Goal: Transaction & Acquisition: Obtain resource

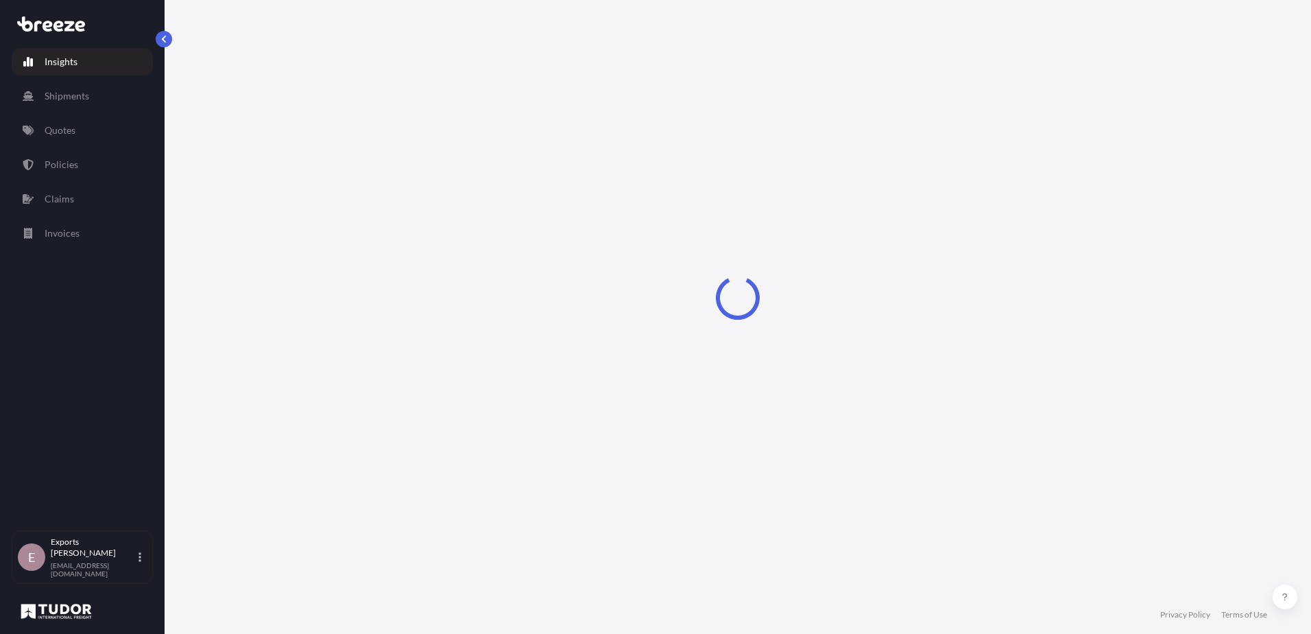
select select "2025"
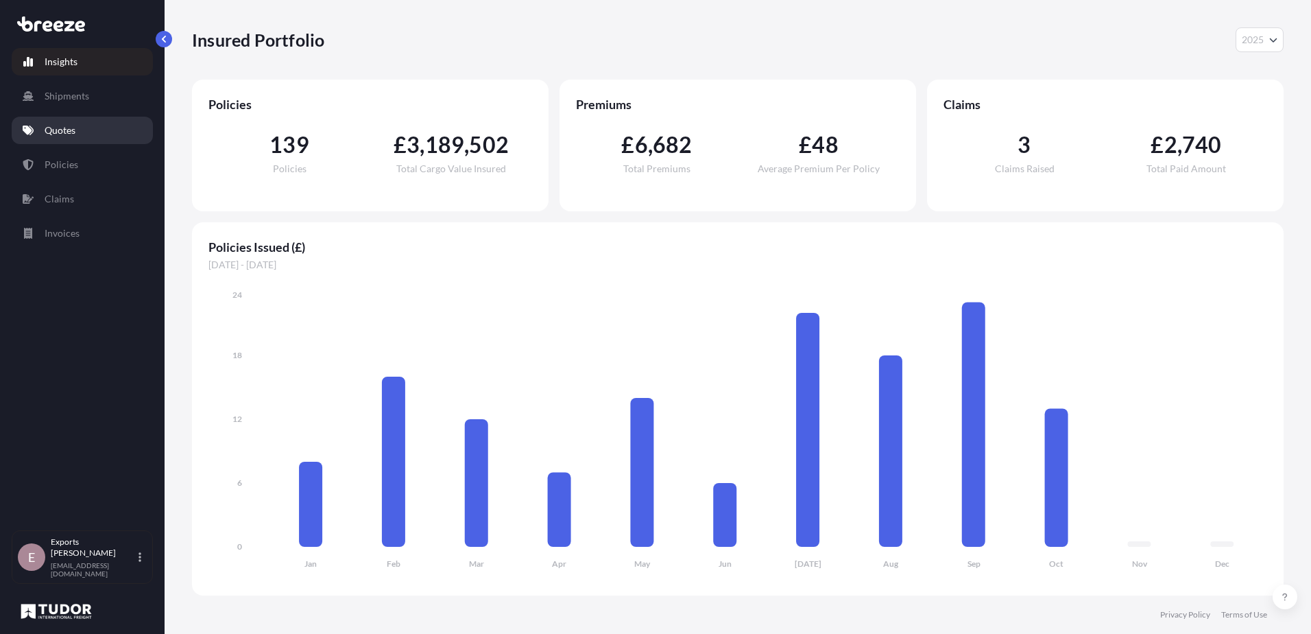
click at [84, 128] on link "Quotes" at bounding box center [82, 130] width 141 height 27
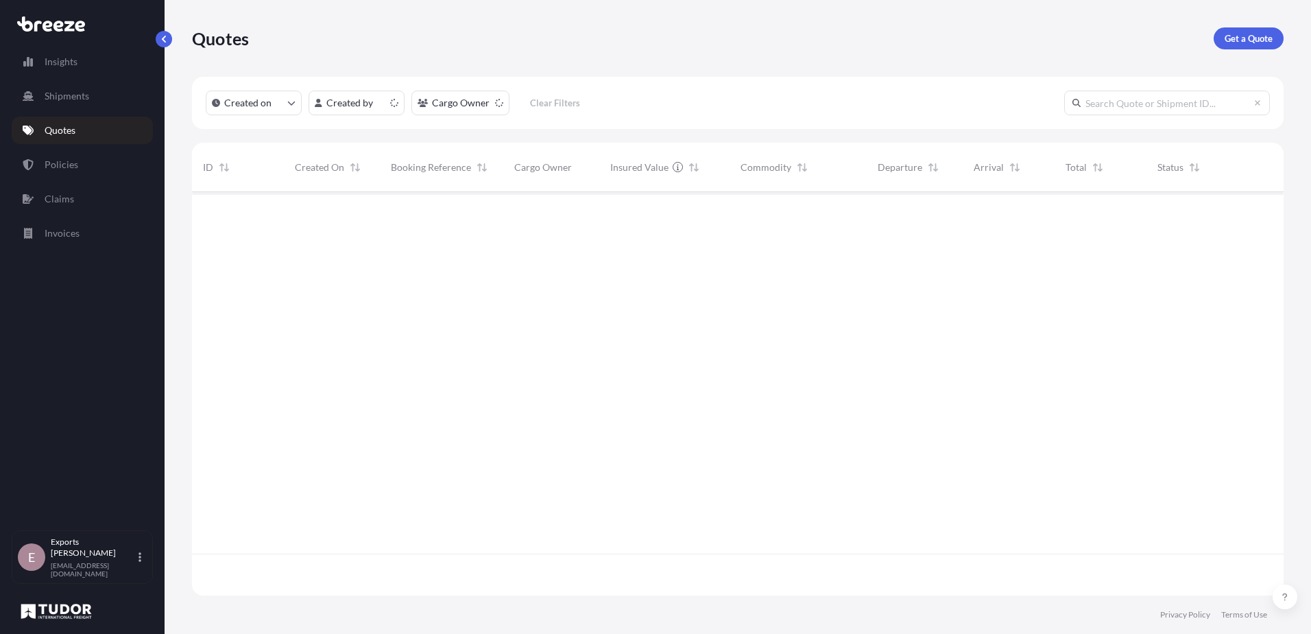
scroll to position [400, 1081]
click at [1258, 34] on p "Get a Quote" at bounding box center [1249, 39] width 48 height 14
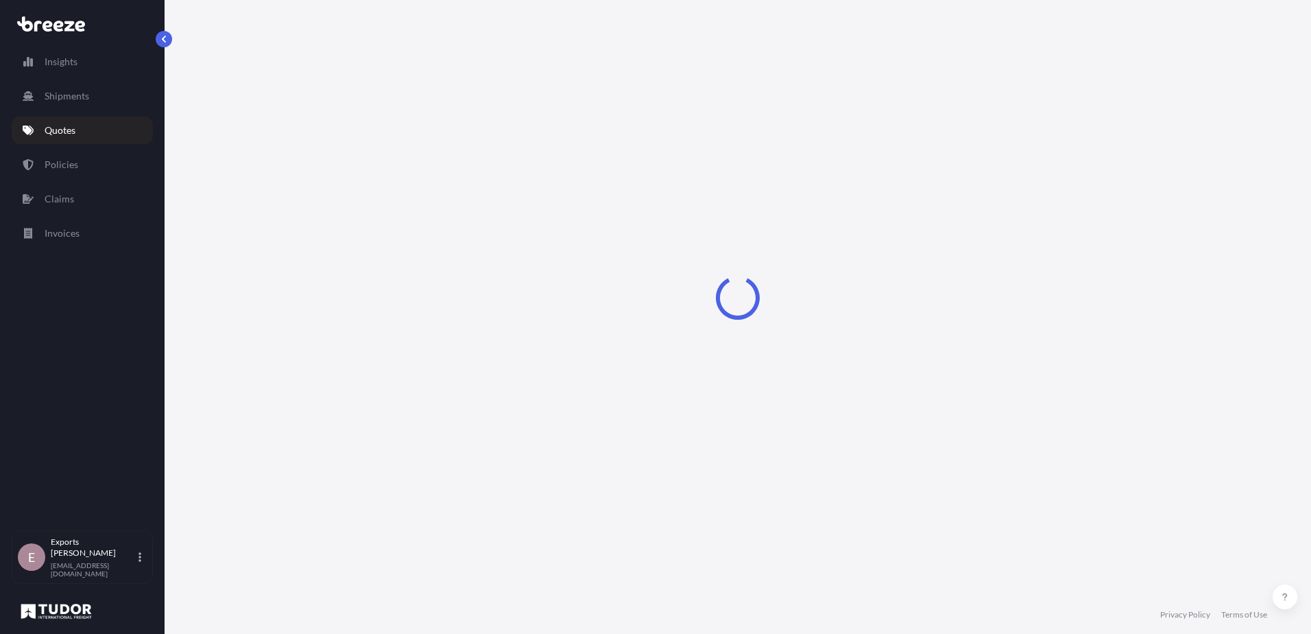
select select "Sea"
select select "1"
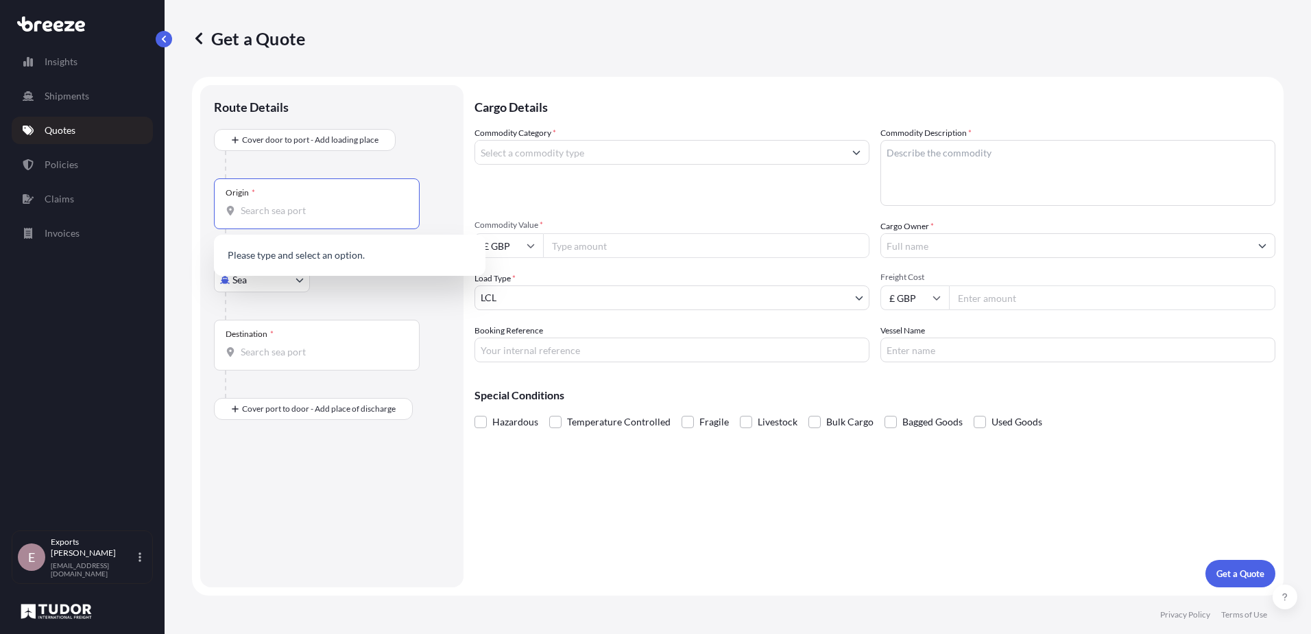
click at [293, 206] on input "Origin *" at bounding box center [322, 211] width 162 height 14
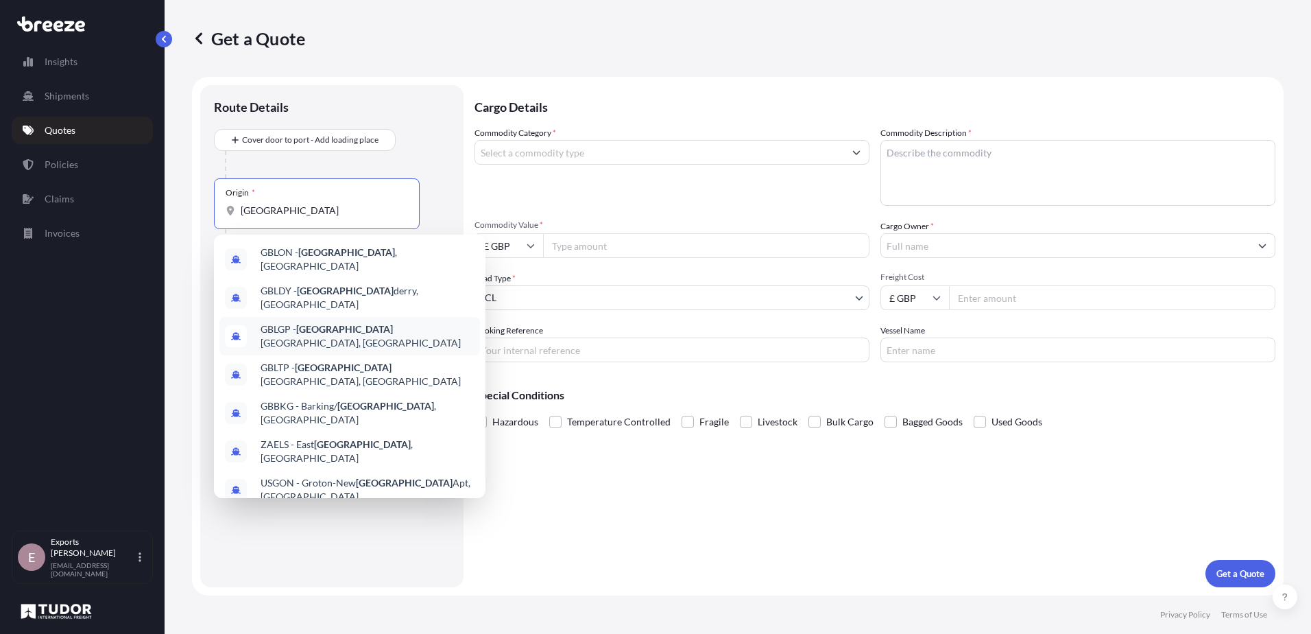
click at [306, 329] on div "GBLGP - [GEOGRAPHIC_DATA], [GEOGRAPHIC_DATA]" at bounding box center [349, 336] width 261 height 38
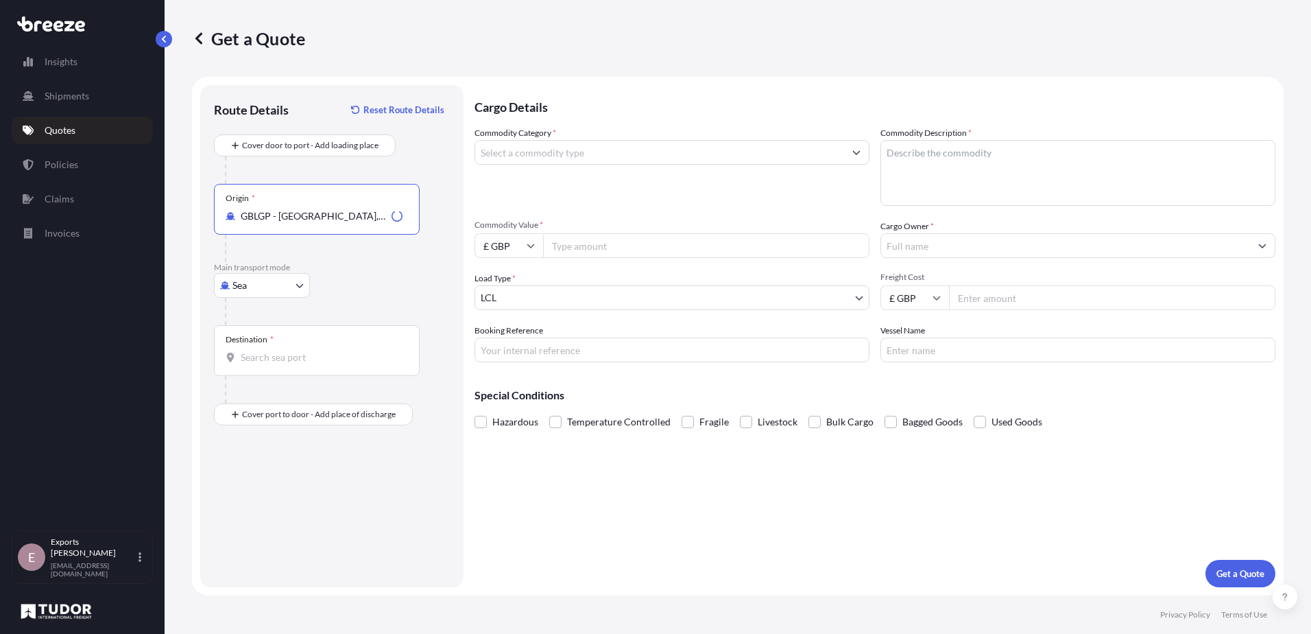
type input "GBLGP - [GEOGRAPHIC_DATA], [GEOGRAPHIC_DATA]"
click at [308, 355] on input "Destination *" at bounding box center [322, 357] width 162 height 14
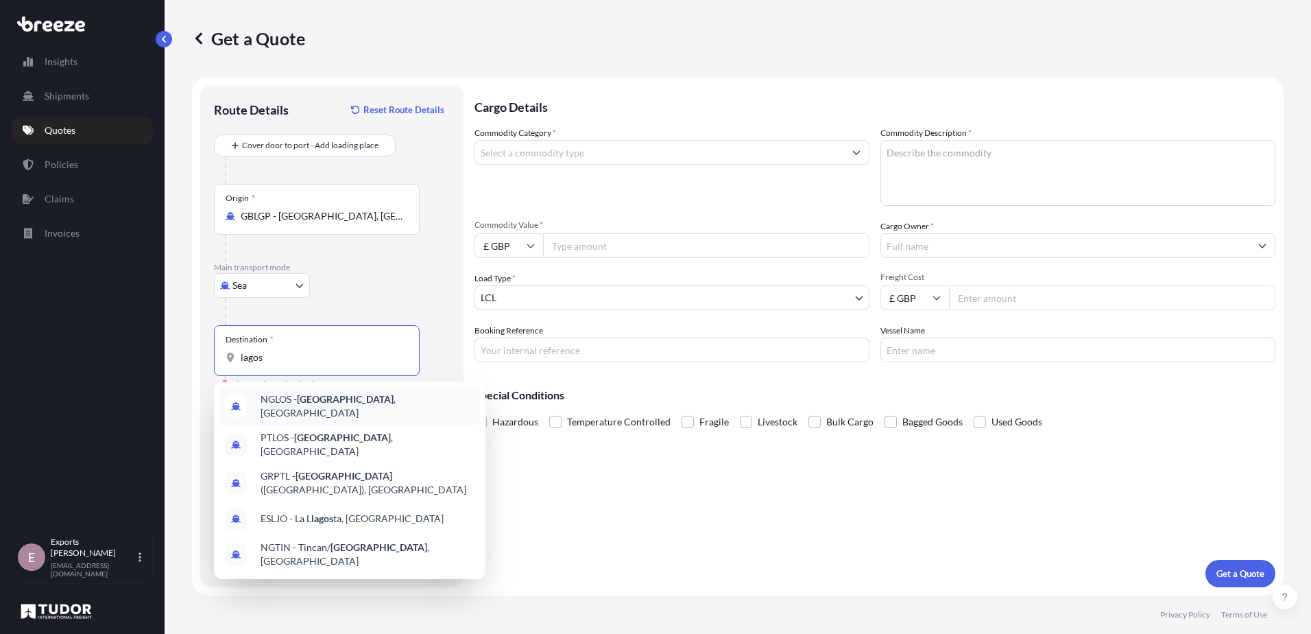
drag, startPoint x: 264, startPoint y: 356, endPoint x: 309, endPoint y: 400, distance: 63.0
click at [237, 356] on div "lagos" at bounding box center [317, 357] width 182 height 14
type input "NGLOS - [GEOGRAPHIC_DATA], [GEOGRAPHIC_DATA]"
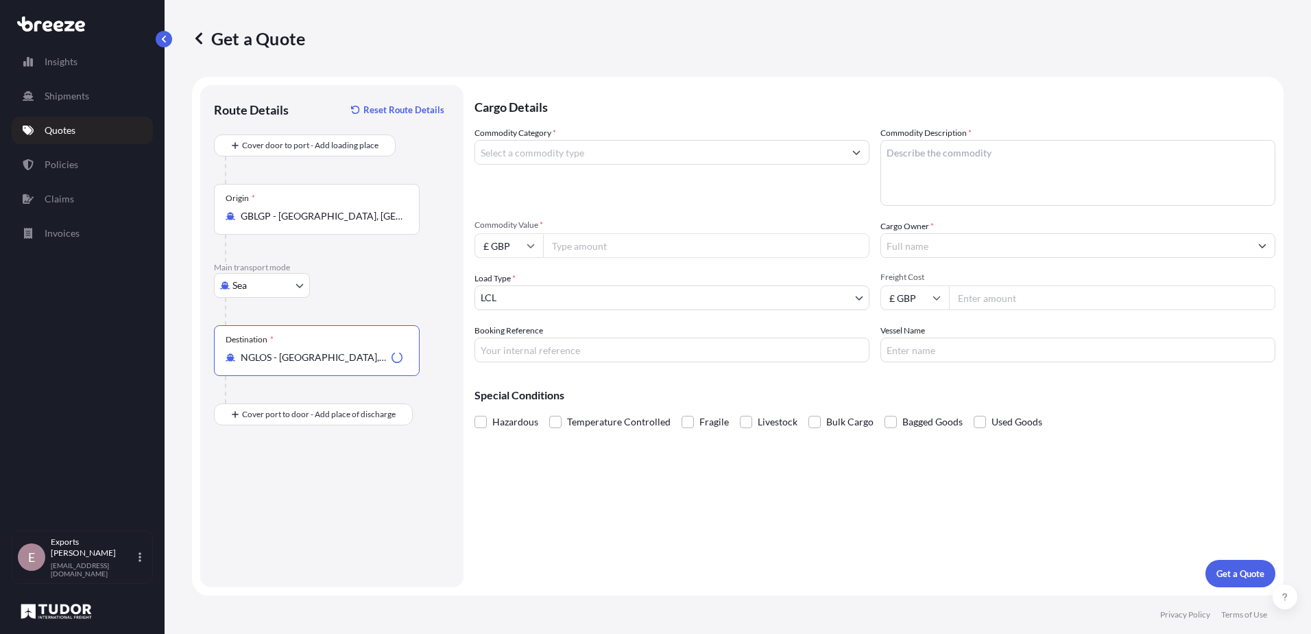
click at [357, 279] on div "Sea Sea Air Road Rail" at bounding box center [332, 285] width 236 height 25
click at [587, 158] on input "Commodity Category *" at bounding box center [659, 152] width 369 height 25
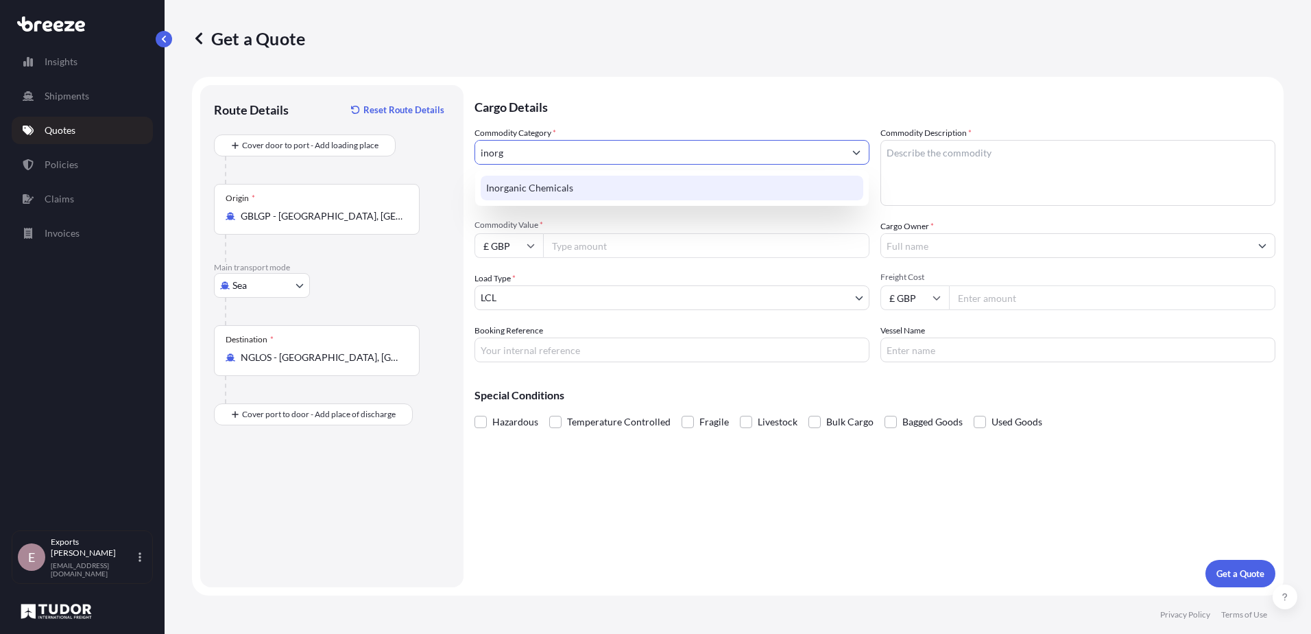
click at [560, 178] on div "Inorganic Chemicals" at bounding box center [672, 188] width 383 height 25
type input "Inorganic Chemicals"
click at [1070, 152] on textarea "Commodity Description *" at bounding box center [1077, 173] width 395 height 66
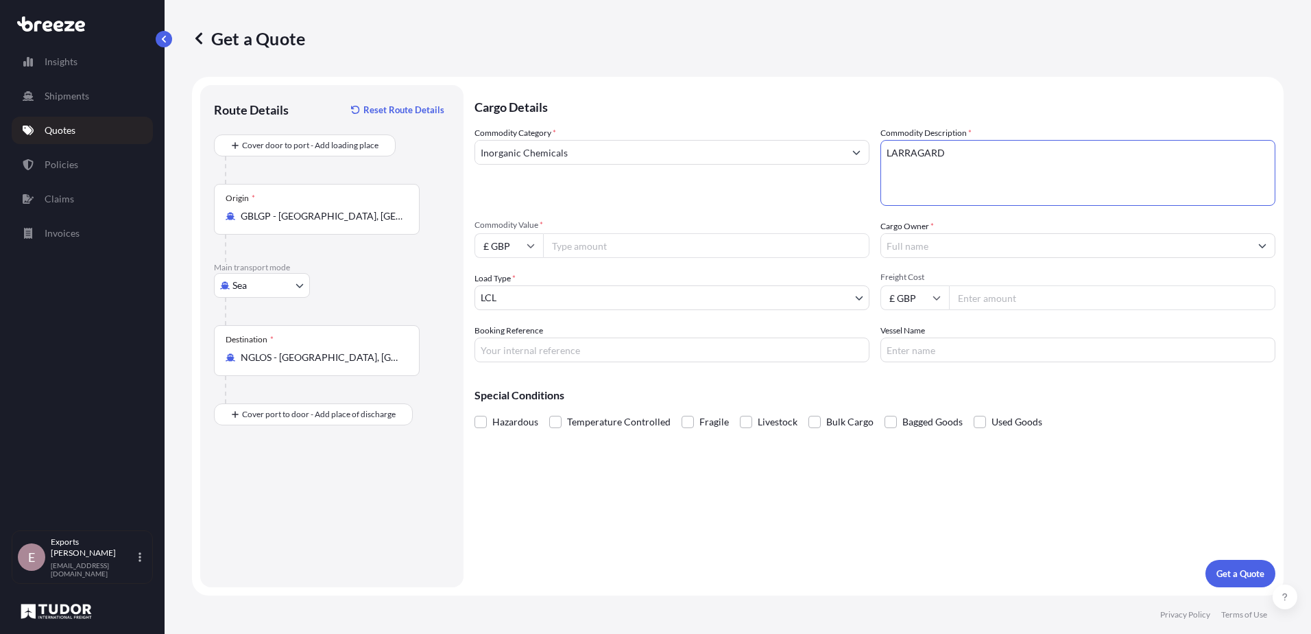
type textarea "LARRAGARD"
click at [629, 252] on input "Commodity Value *" at bounding box center [706, 245] width 326 height 25
type input "3566.40"
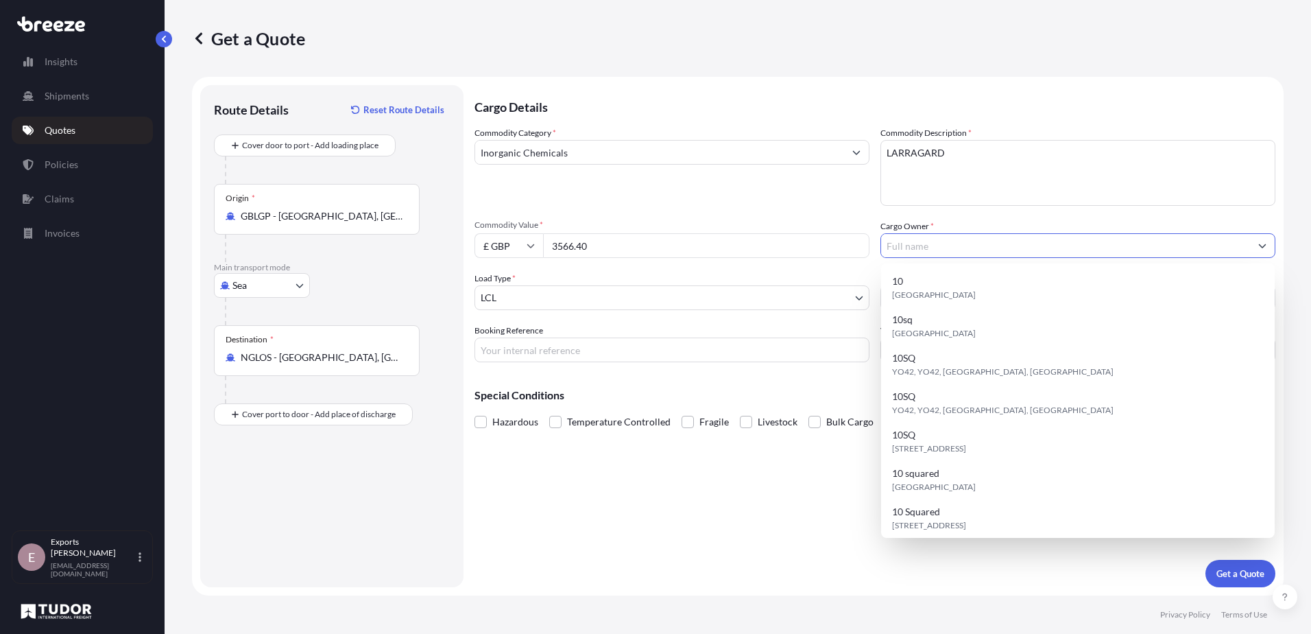
click at [512, 248] on input "£ GBP" at bounding box center [509, 245] width 69 height 25
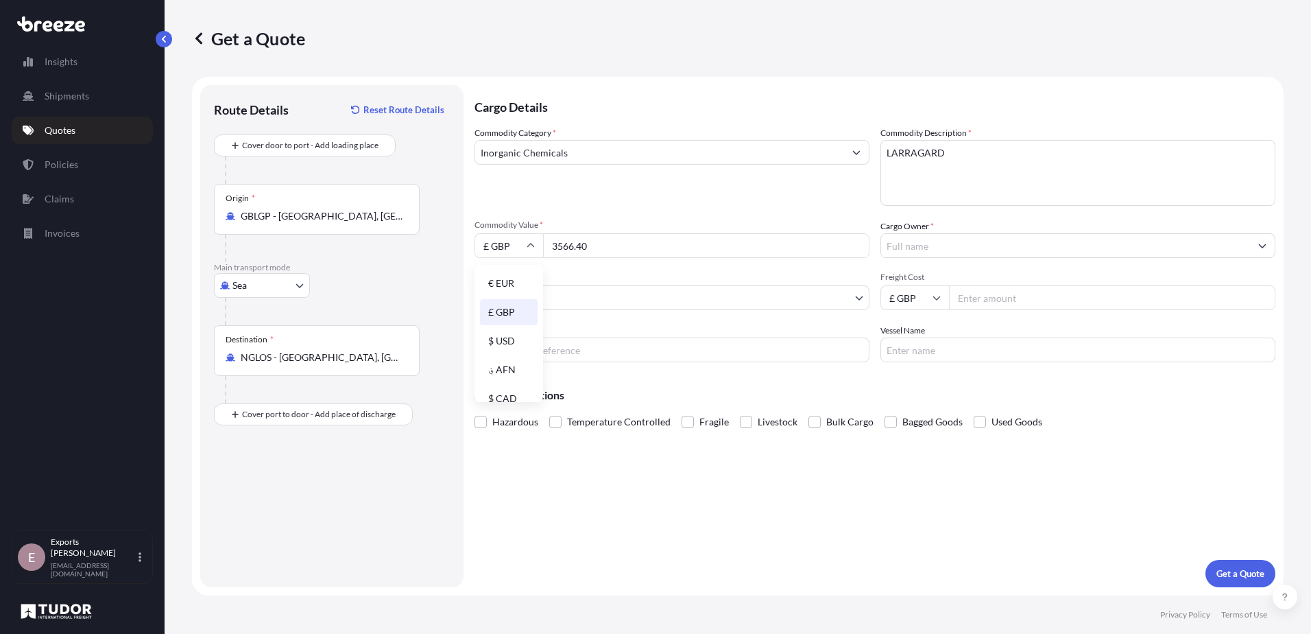
click at [504, 278] on div "€ EUR" at bounding box center [509, 283] width 58 height 26
type input "€ EUR"
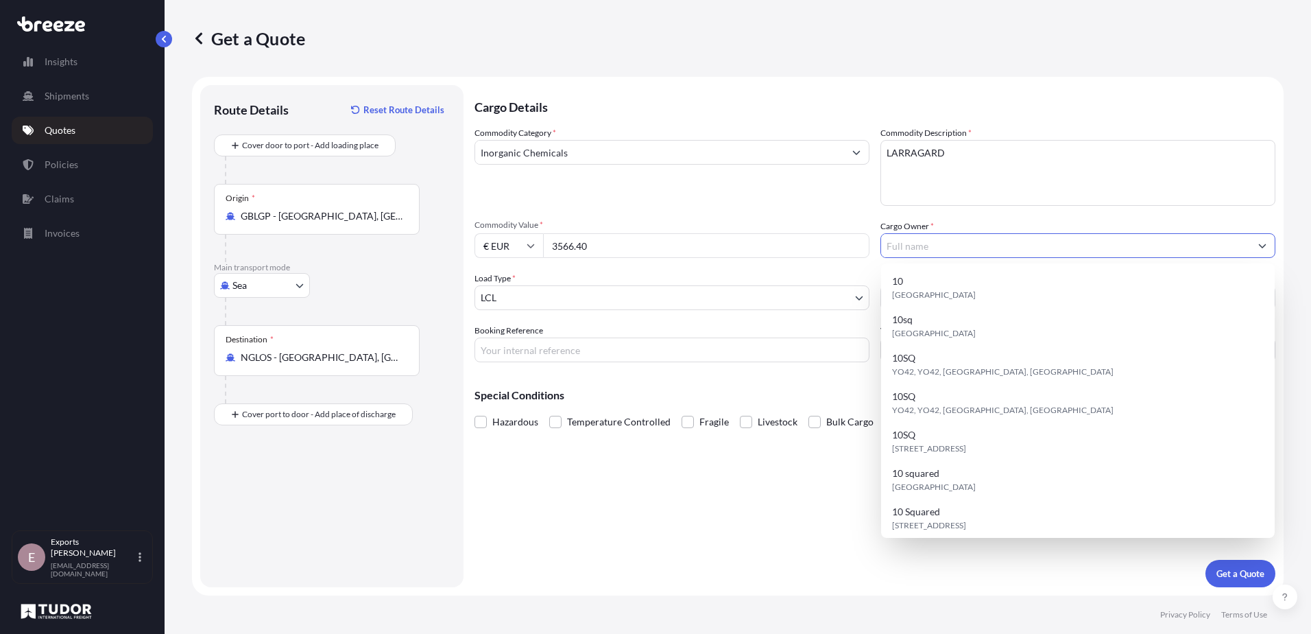
click at [925, 252] on input "Cargo Owner *" at bounding box center [1065, 245] width 369 height 25
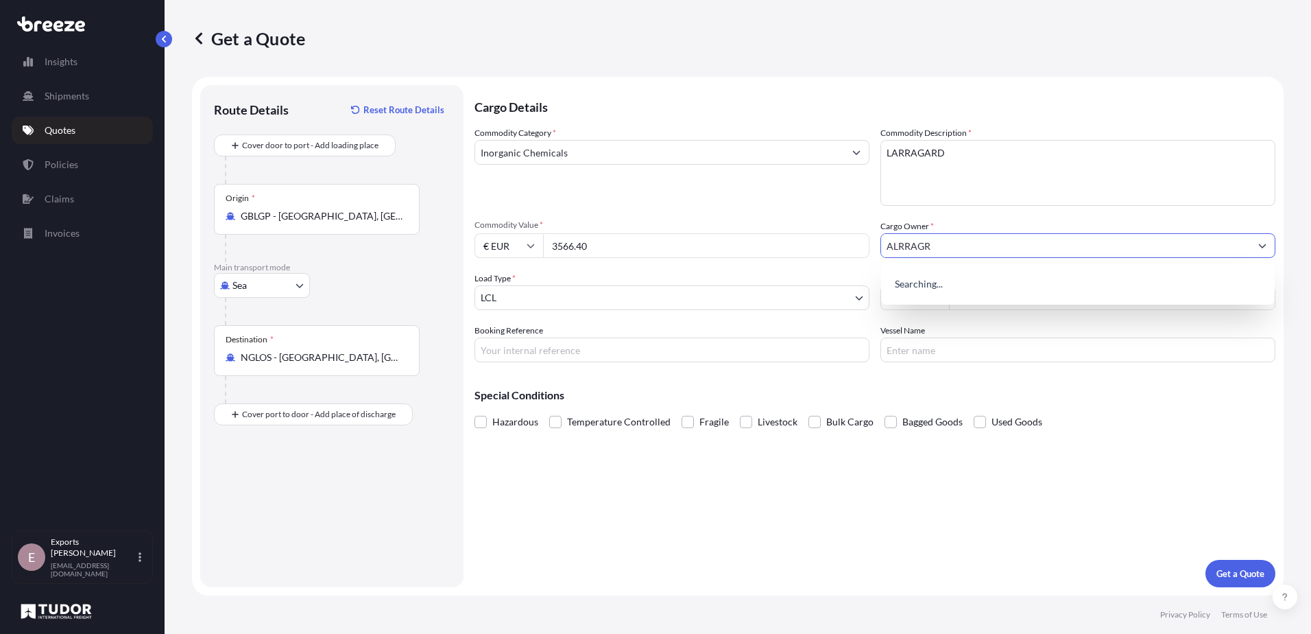
drag, startPoint x: 995, startPoint y: 249, endPoint x: 767, endPoint y: 247, distance: 228.4
click at [786, 259] on div "Commodity Category * Inorganic Chemicals Commodity Description * LARRAGARD Comm…" at bounding box center [875, 244] width 801 height 236
type input "LARRAGARD"
click at [736, 469] on div "Cargo Details Commodity Category * Inorganic Chemicals Commodity Description * …" at bounding box center [875, 336] width 801 height 502
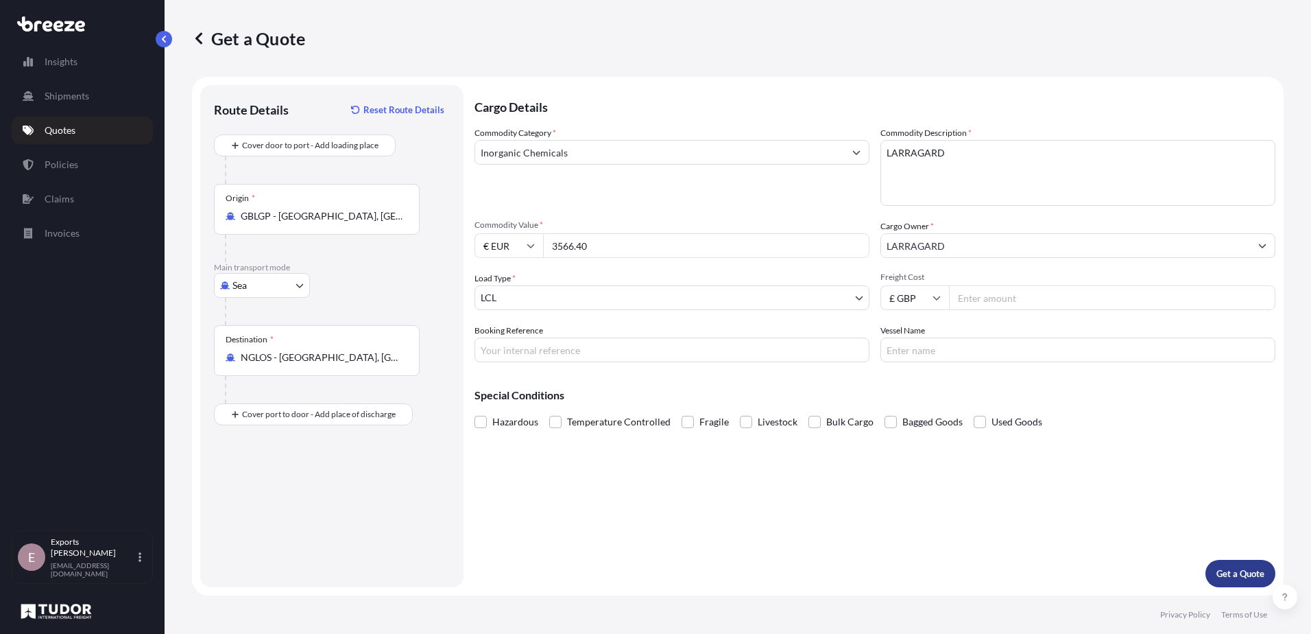
click at [1254, 577] on p "Get a Quote" at bounding box center [1240, 573] width 48 height 14
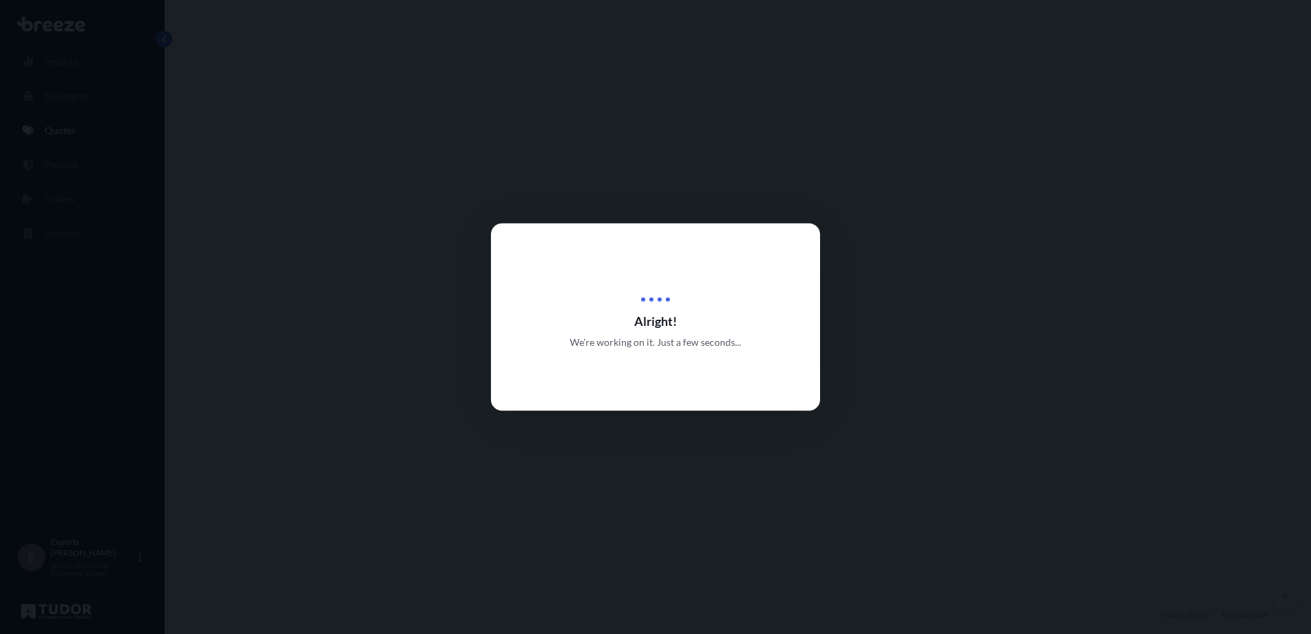
select select "Sea"
select select "1"
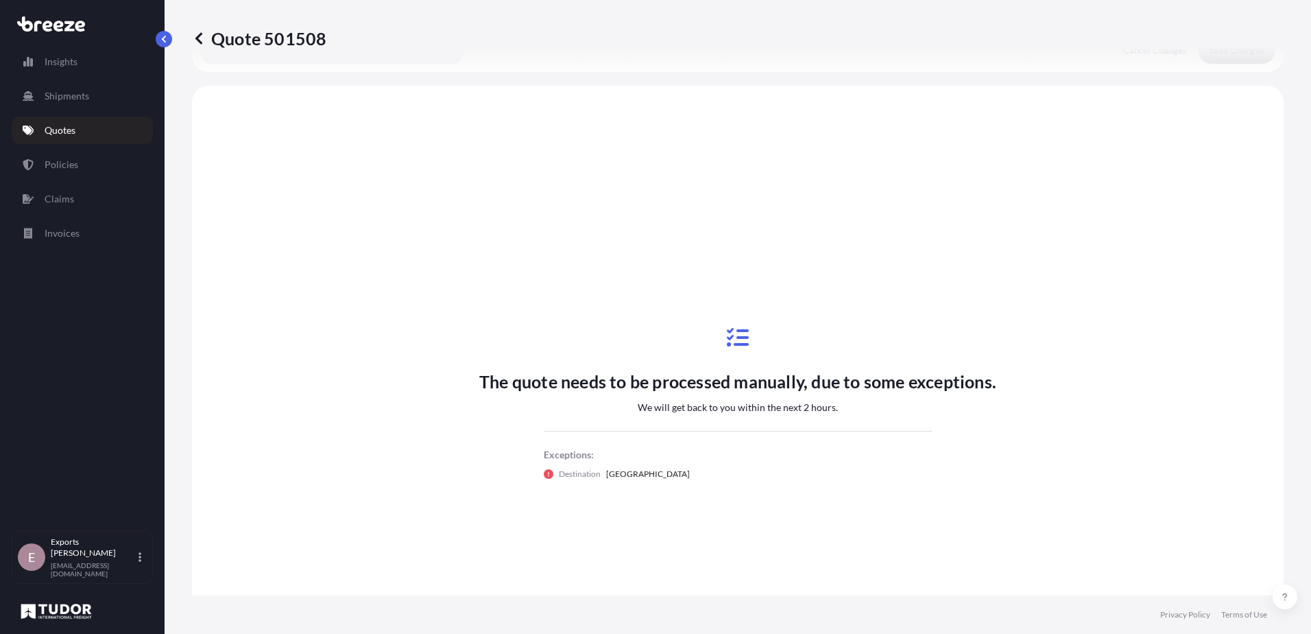
scroll to position [413, 0]
